Goal: Check status: Check status

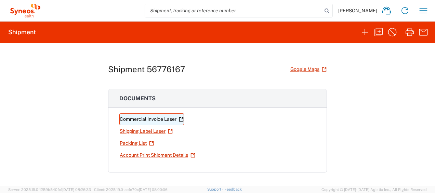
click at [148, 113] on link "Commercial Invoice Laser" at bounding box center [151, 119] width 65 height 12
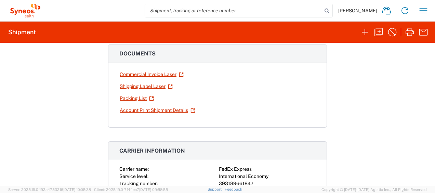
scroll to position [34, 0]
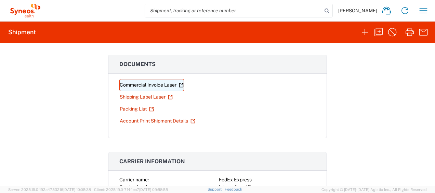
click at [157, 87] on link "Commercial Invoice Laser" at bounding box center [151, 85] width 65 height 12
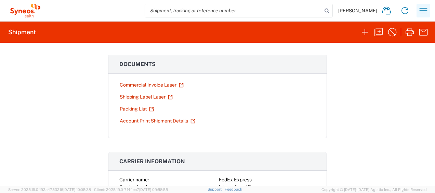
click at [420, 11] on icon "button" at bounding box center [422, 10] width 11 height 11
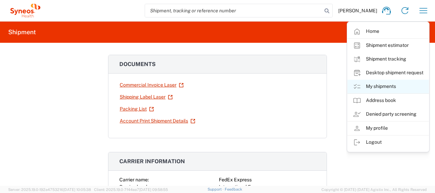
click at [390, 87] on link "My shipments" at bounding box center [387, 87] width 81 height 14
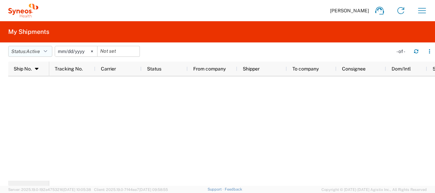
click at [43, 51] on button "Status: Active" at bounding box center [30, 51] width 44 height 11
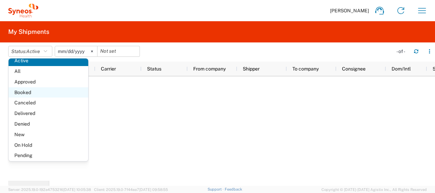
scroll to position [5, 0]
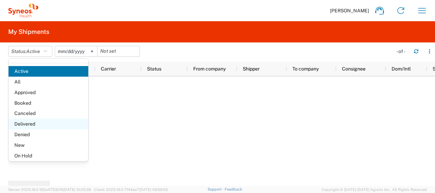
click at [43, 120] on span "Delivered" at bounding box center [49, 124] width 80 height 11
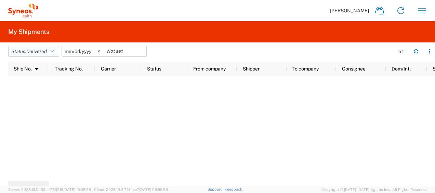
click at [53, 49] on icon "button" at bounding box center [52, 51] width 3 height 5
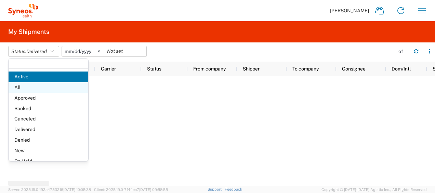
click at [46, 85] on span "All" at bounding box center [49, 87] width 80 height 11
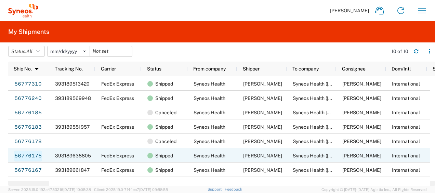
click at [31, 153] on link "56776175" at bounding box center [28, 155] width 28 height 11
drag, startPoint x: 89, startPoint y: 155, endPoint x: 68, endPoint y: 154, distance: 20.5
click at [68, 154] on span "393189638805" at bounding box center [73, 155] width 36 height 5
click at [71, 154] on span "393189638805" at bounding box center [73, 155] width 36 height 5
drag, startPoint x: 71, startPoint y: 154, endPoint x: 67, endPoint y: 154, distance: 4.1
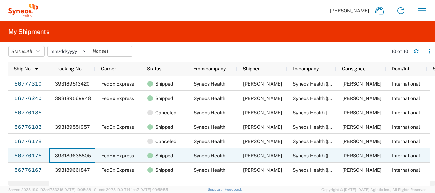
click at [67, 154] on span "393189638805" at bounding box center [73, 155] width 36 height 5
click at [37, 155] on link "56776175" at bounding box center [28, 155] width 28 height 11
click at [32, 156] on link "56776175" at bounding box center [28, 155] width 28 height 11
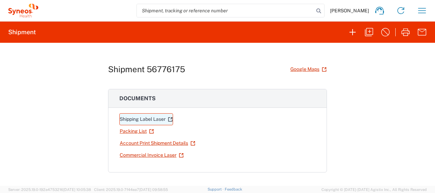
click at [152, 114] on link "Shipping Label Laser" at bounding box center [146, 119] width 54 height 12
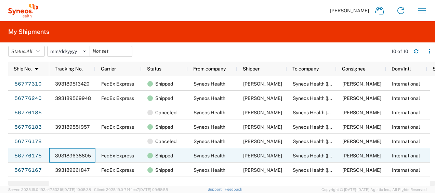
drag, startPoint x: 71, startPoint y: 155, endPoint x: 83, endPoint y: 155, distance: 11.6
click at [81, 155] on span "393189638805" at bounding box center [73, 155] width 36 height 5
drag, startPoint x: 89, startPoint y: 155, endPoint x: 70, endPoint y: 153, distance: 18.6
click at [70, 153] on span "393189638805" at bounding box center [73, 155] width 36 height 5
click at [28, 153] on link "56776175" at bounding box center [28, 155] width 28 height 11
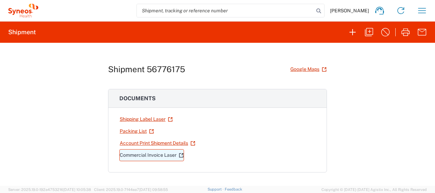
click at [147, 152] on link "Commercial Invoice Laser" at bounding box center [151, 155] width 65 height 12
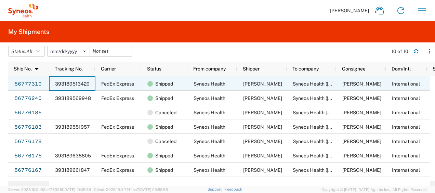
click at [83, 82] on span "393189513420" at bounding box center [72, 83] width 35 height 5
click at [34, 83] on link "56777310" at bounding box center [28, 84] width 28 height 11
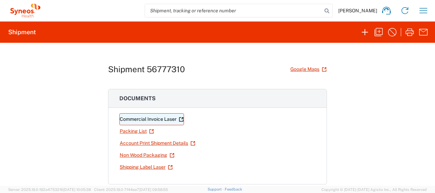
click at [143, 118] on link "Commercial Invoice Laser" at bounding box center [151, 119] width 65 height 12
click at [421, 8] on icon "button" at bounding box center [423, 10] width 8 height 5
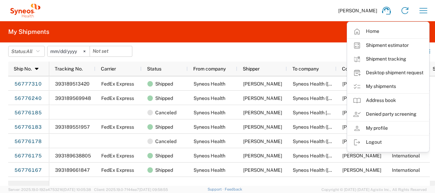
click at [315, 18] on div "Grace Chew Home Shipment estimator Shipment tracking Desktop shipment request M…" at bounding box center [237, 10] width 390 height 16
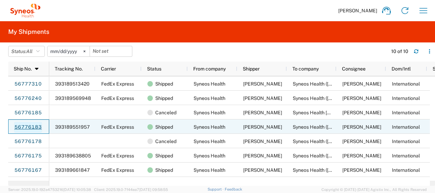
click at [22, 129] on link "56776183" at bounding box center [28, 127] width 28 height 11
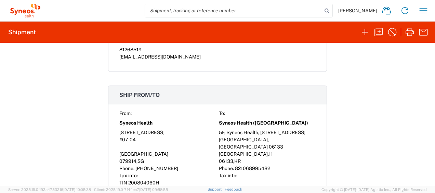
scroll to position [410, 0]
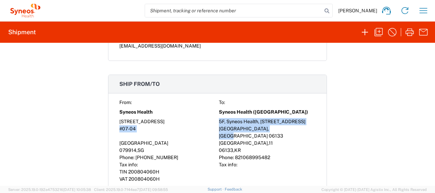
drag, startPoint x: 216, startPoint y: 118, endPoint x: 276, endPoint y: 133, distance: 61.8
click at [276, 133] on div "From: To: Syneos Health Syneos Health (Korea) 60 Anson Road 5F, Syneos Health, …" at bounding box center [217, 141] width 196 height 84
copy div "5F, Syneos Health, 129 Teheran-ro, Gangnam-gu #07-04 Seoul, South Korea 06133"
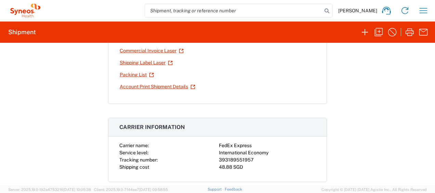
scroll to position [0, 0]
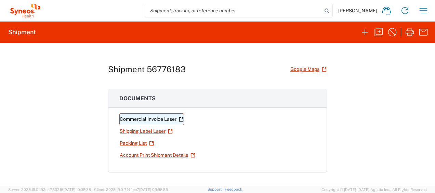
click at [154, 117] on link "Commercial Invoice Laser" at bounding box center [151, 119] width 65 height 12
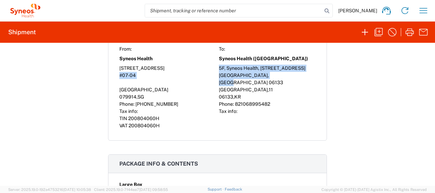
scroll to position [410, 0]
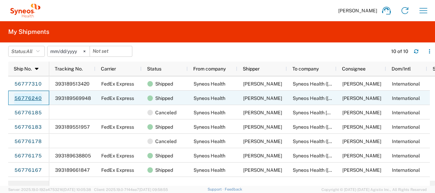
click at [31, 94] on link "56776240" at bounding box center [28, 98] width 28 height 11
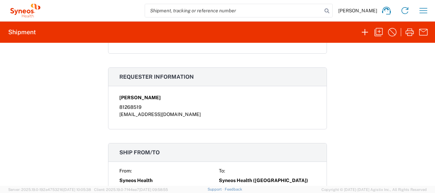
scroll to position [444, 0]
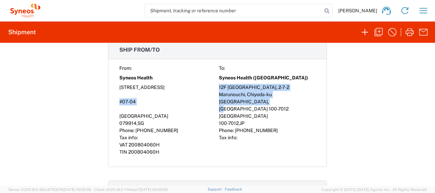
drag, startPoint x: 217, startPoint y: 84, endPoint x: 266, endPoint y: 94, distance: 50.2
click at [266, 94] on div "From: To: Syneos Health Syneos Health (Japan) 60 Anson Road 12F JP Tower, 2-7-2…" at bounding box center [217, 110] width 196 height 91
copy div "12F JP Tower, 2-7-2 Marunouchi, Chiyoda-ku #07-04 Tokyo, Japan 100-7012"
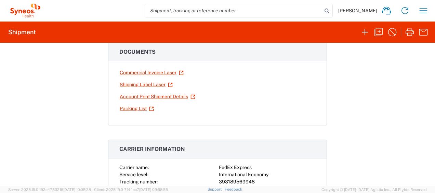
scroll to position [0, 0]
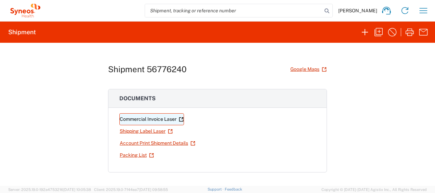
click at [149, 117] on link "Commercial Invoice Laser" at bounding box center [151, 119] width 65 height 12
